Goal: Task Accomplishment & Management: Manage account settings

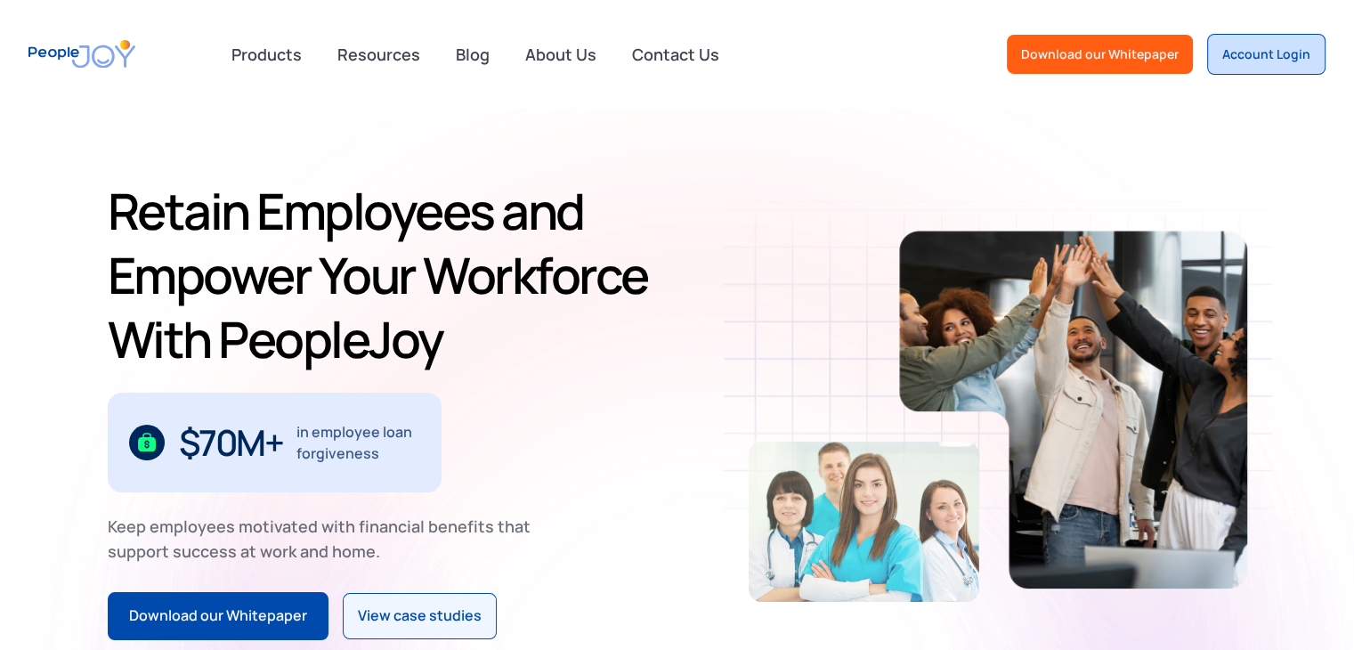
click at [1295, 62] on div "Account Login" at bounding box center [1267, 54] width 88 height 18
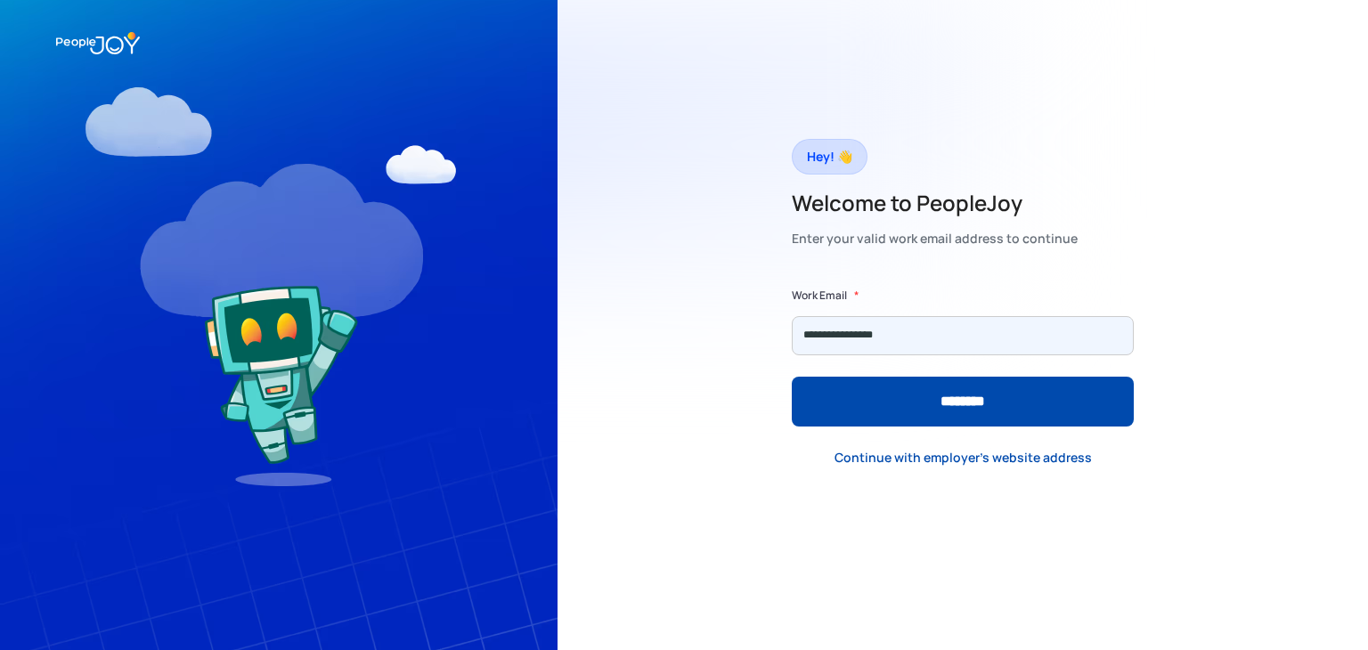
type input "**********"
click at [792, 377] on input "********" at bounding box center [963, 402] width 342 height 50
